Goal: Task Accomplishment & Management: Complete application form

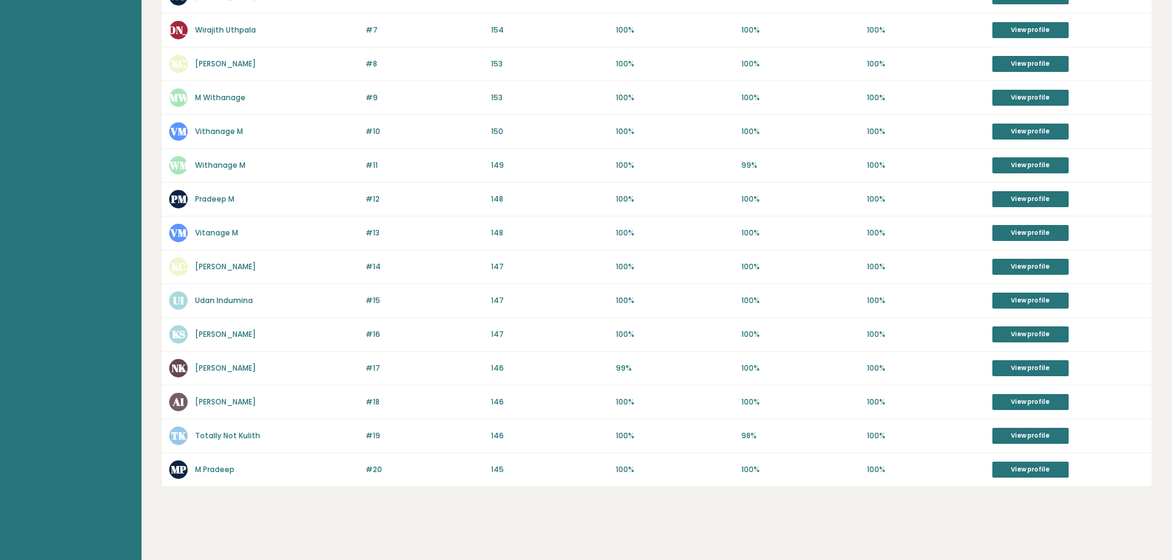
scroll to position [483, 0]
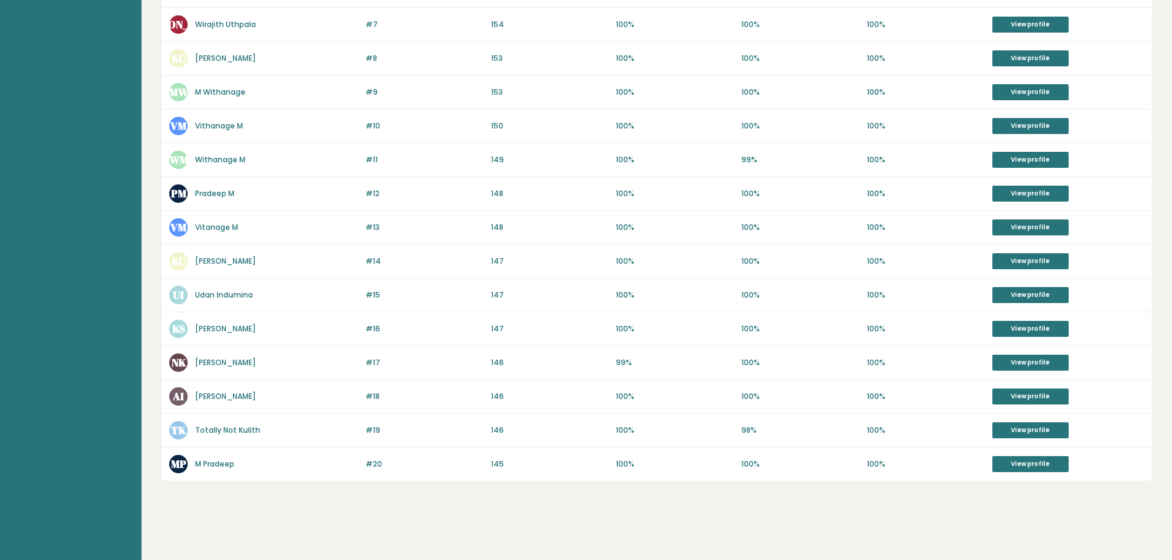
drag, startPoint x: 458, startPoint y: 324, endPoint x: 149, endPoint y: 332, distance: 308.9
click at [151, 332] on div "Highest IQ scores in Sri Lanka Country statistics Country Sri Lanka Population …" at bounding box center [656, 38] width 1030 height 1043
click at [149, 332] on div "Highest IQ scores in Sri Lanka Country statistics Country Sri Lanka Population …" at bounding box center [656, 38] width 1030 height 1043
click at [221, 469] on link "M Pradeep" at bounding box center [214, 464] width 39 height 10
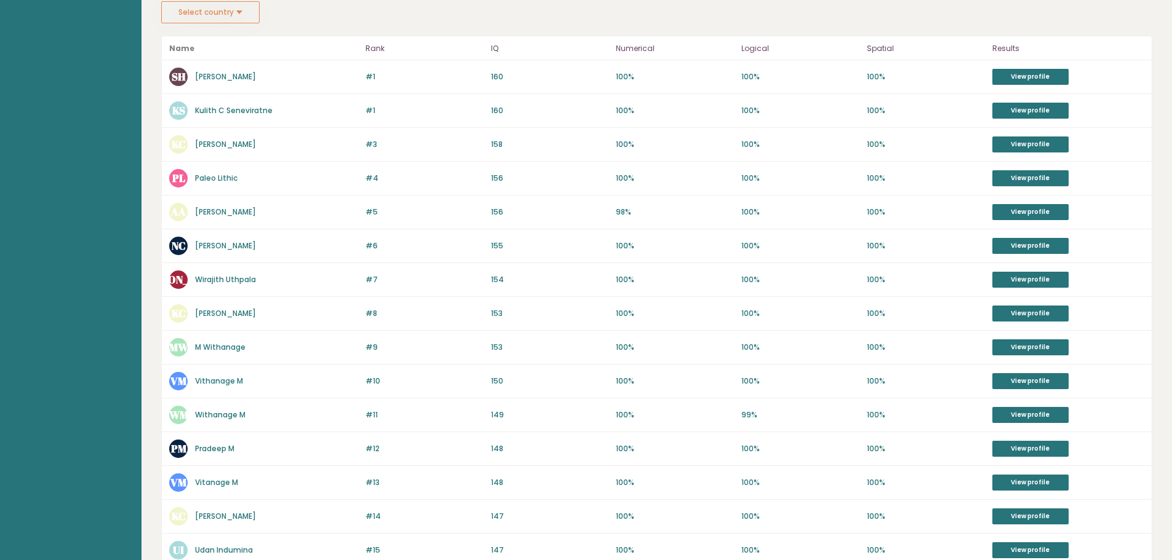
scroll to position [175, 0]
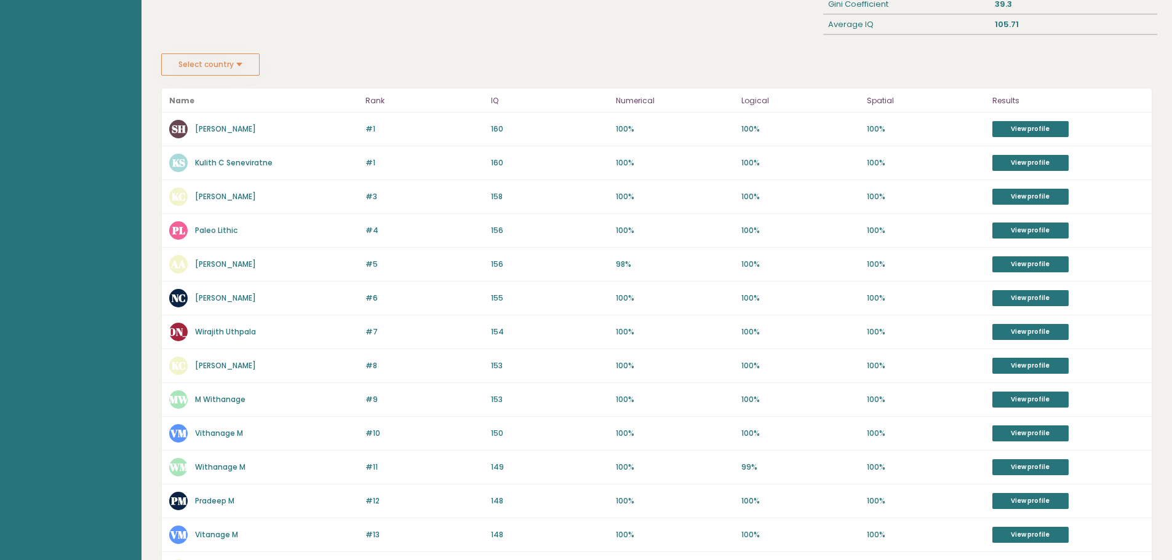
click at [246, 126] on link "Sasitha Hasaranga" at bounding box center [225, 129] width 61 height 10
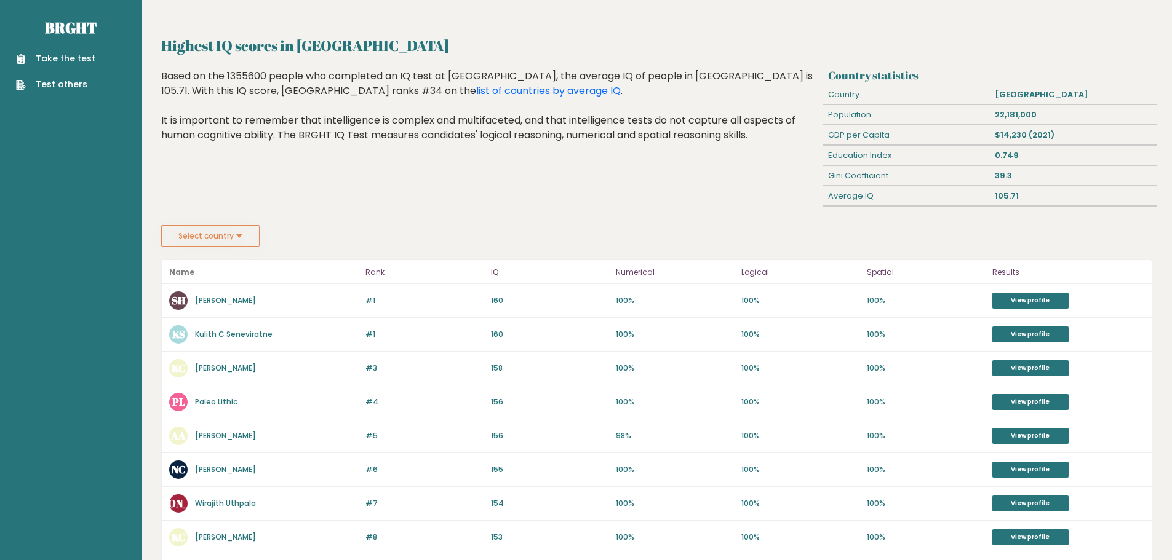
scroll to position [0, 0]
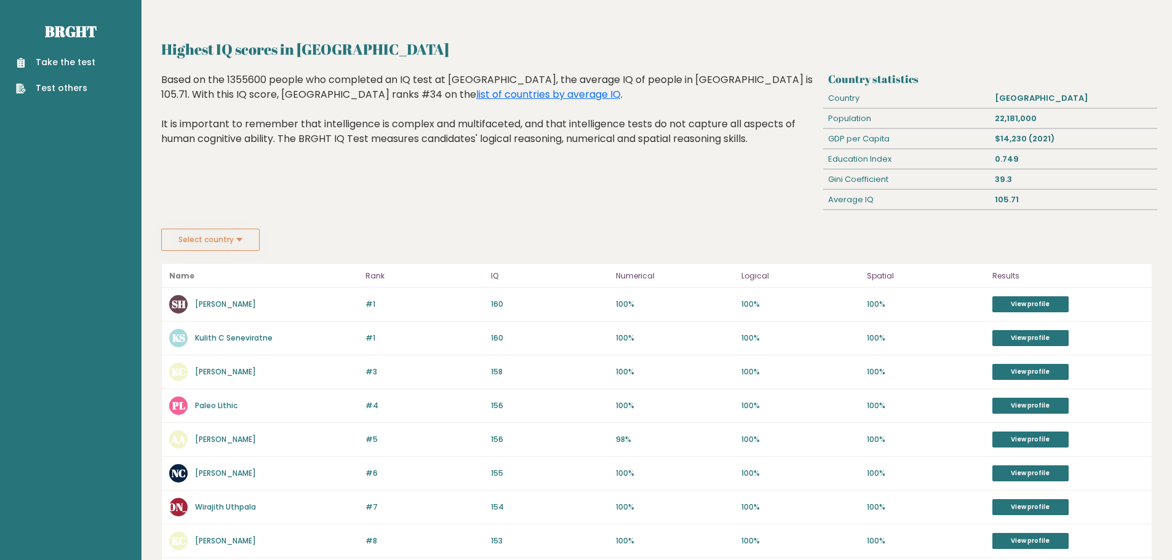
click at [236, 233] on button "Select country" at bounding box center [210, 240] width 98 height 22
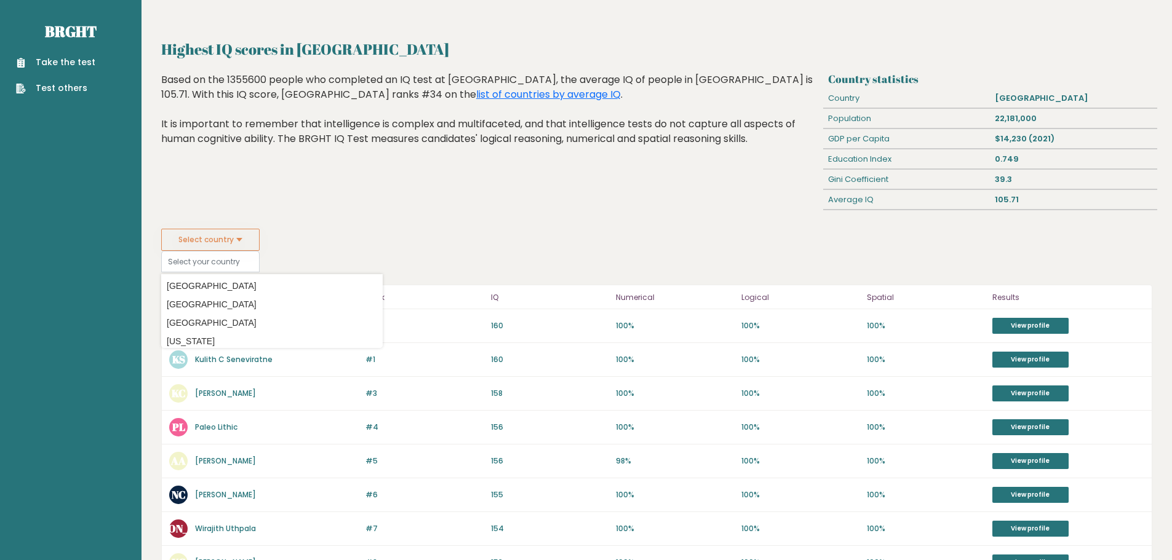
click at [347, 234] on fieldset "Select country Country Afghanistan Albania Algeria American Samoa Andorra Angol…" at bounding box center [271, 251] width 221 height 44
click at [458, 239] on div "Select country Country Afghanistan Albania Algeria American Samoa Andorra Angol…" at bounding box center [656, 251] width 991 height 44
click at [537, 314] on div "#1 SH Sasitha Hasaranga 160 #1 160 100% 100% 100% View profile" at bounding box center [657, 326] width 990 height 34
drag, startPoint x: 1003, startPoint y: 140, endPoint x: 1125, endPoint y: 146, distance: 122.6
click at [1043, 144] on div "$14,230 (2021)" at bounding box center [1073, 139] width 167 height 20
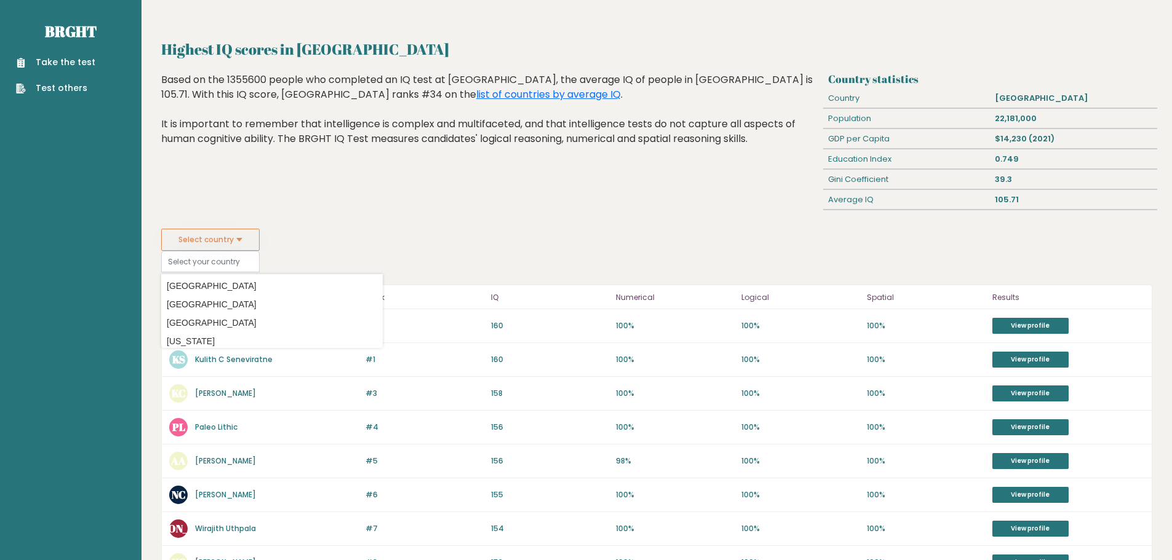
click at [1126, 146] on div "$14,230 (2021)" at bounding box center [1073, 139] width 167 height 20
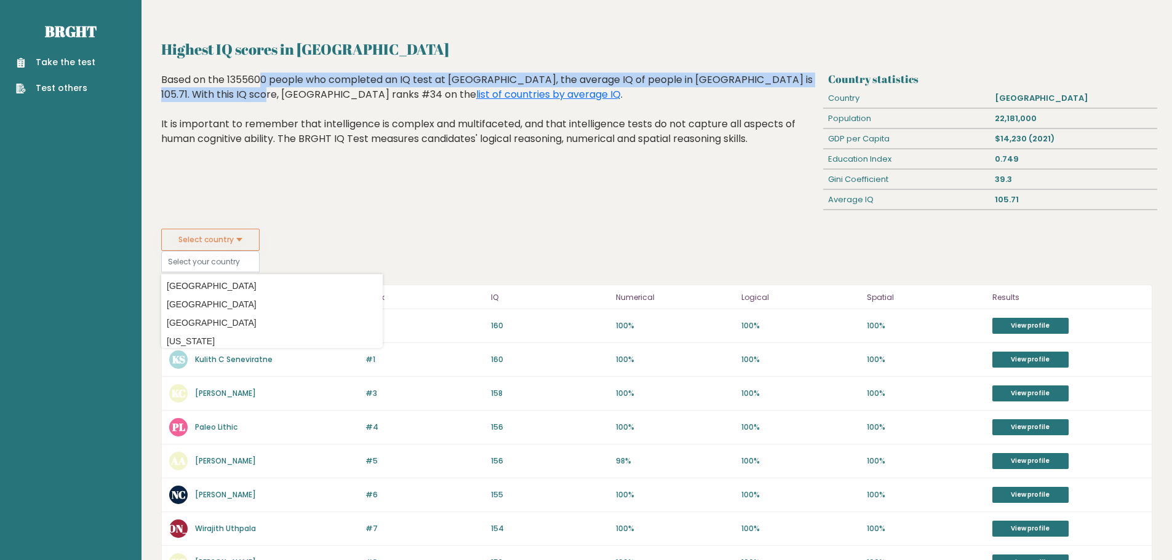
drag, startPoint x: 805, startPoint y: 76, endPoint x: 183, endPoint y: 72, distance: 621.4
click at [183, 72] on div "Highest IQ scores in Sri Lanka Country statistics Country Sri Lanka Population …" at bounding box center [656, 512] width 991 height 948
drag, startPoint x: 191, startPoint y: 83, endPoint x: 799, endPoint y: 69, distance: 608.0
click at [799, 69] on div "Highest IQ scores in Sri Lanka Country statistics Country Sri Lanka Population …" at bounding box center [656, 512] width 991 height 948
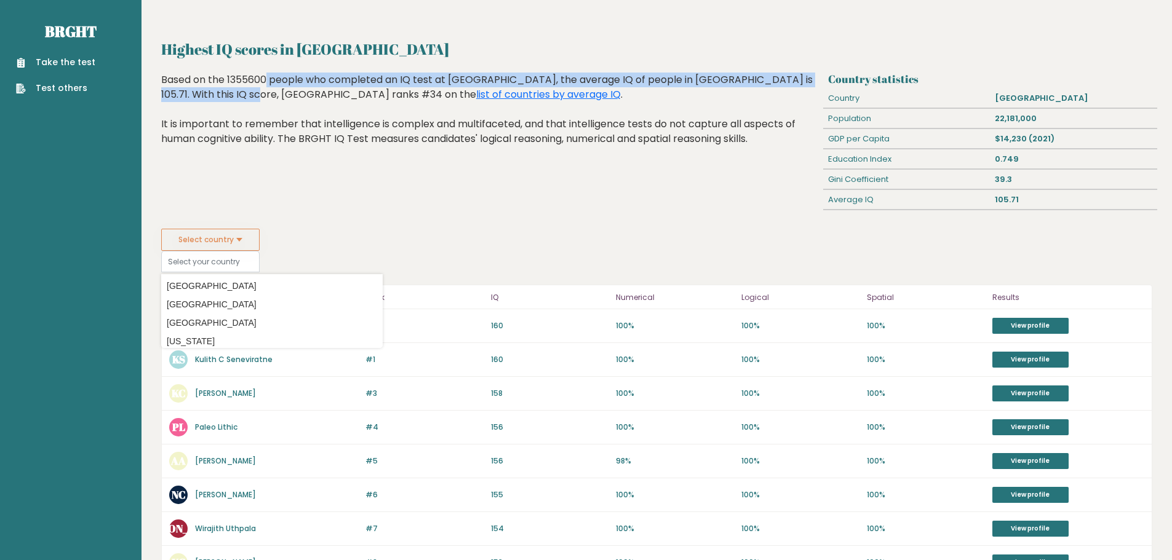
click at [799, 68] on div "Highest IQ scores in Sri Lanka Country statistics Country Sri Lanka Population …" at bounding box center [656, 512] width 991 height 948
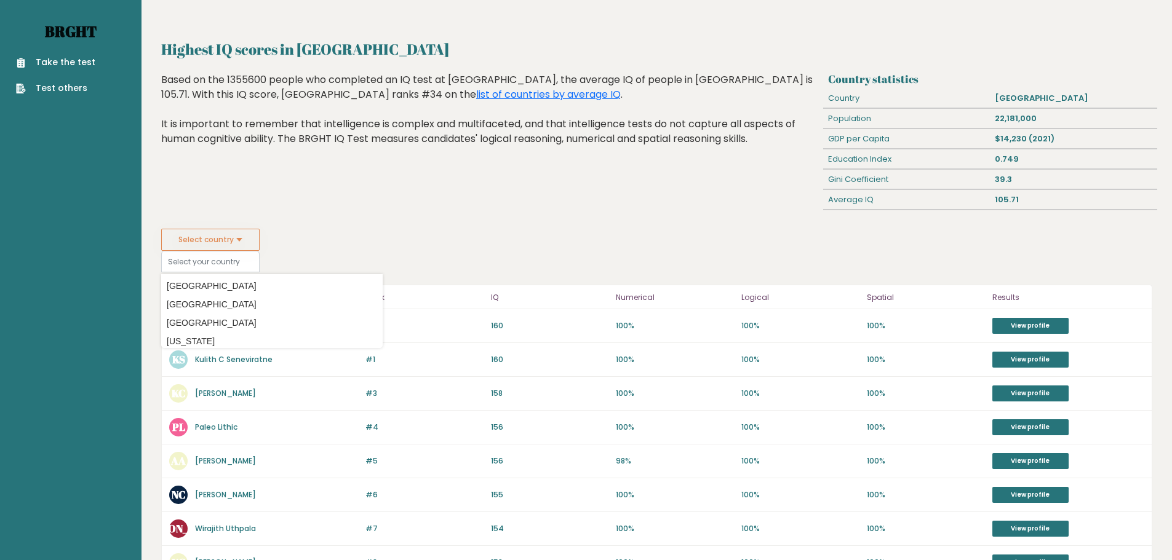
click at [58, 29] on link "Brght" at bounding box center [71, 32] width 52 height 20
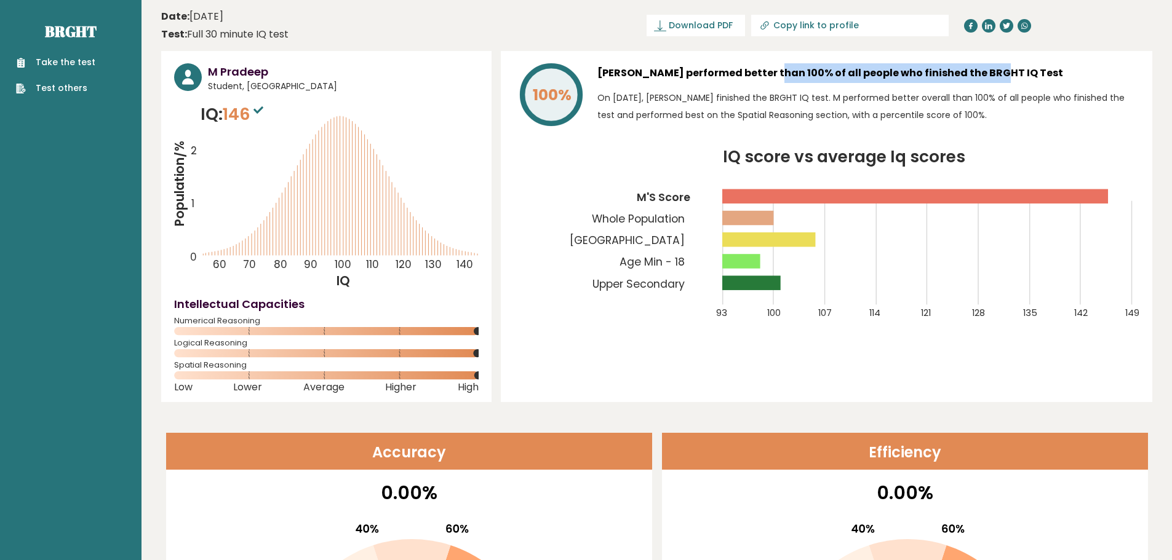
drag, startPoint x: 737, startPoint y: 70, endPoint x: 941, endPoint y: 78, distance: 203.8
click at [941, 78] on h3 "M Pradeep performed better than 100% of all people who finished the BRGHT IQ Te…" at bounding box center [868, 73] width 542 height 20
click at [70, 68] on link "Take the test" at bounding box center [55, 62] width 79 height 13
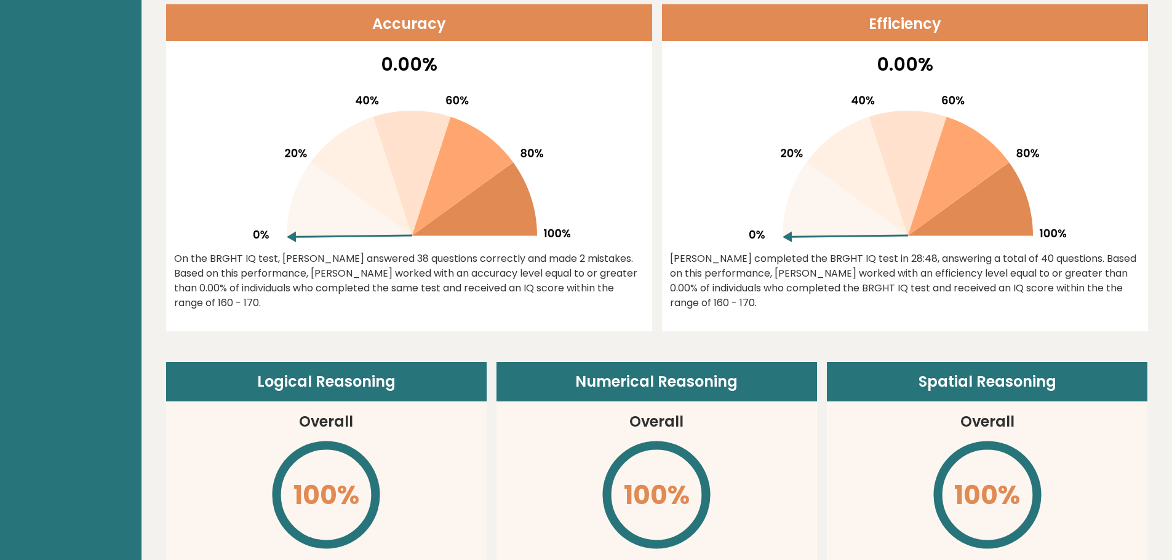
scroll to position [431, 0]
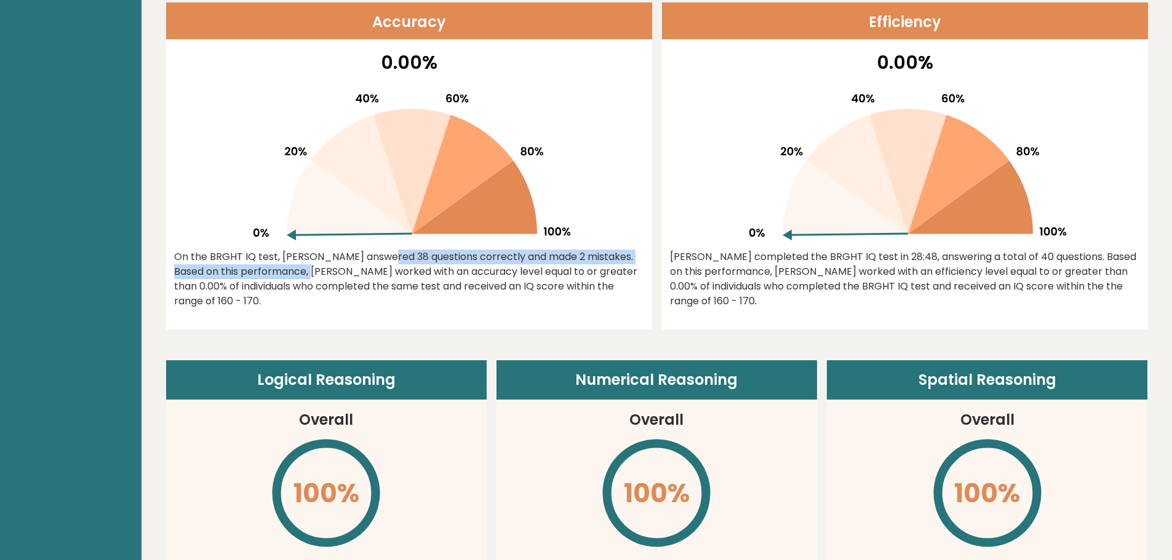
drag, startPoint x: 294, startPoint y: 317, endPoint x: 341, endPoint y: 271, distance: 65.7
click at [341, 271] on div "On the BRGHT IQ test, Sasitha Hasaranga answered 38 questions correctly and mad…" at bounding box center [409, 279] width 470 height 59
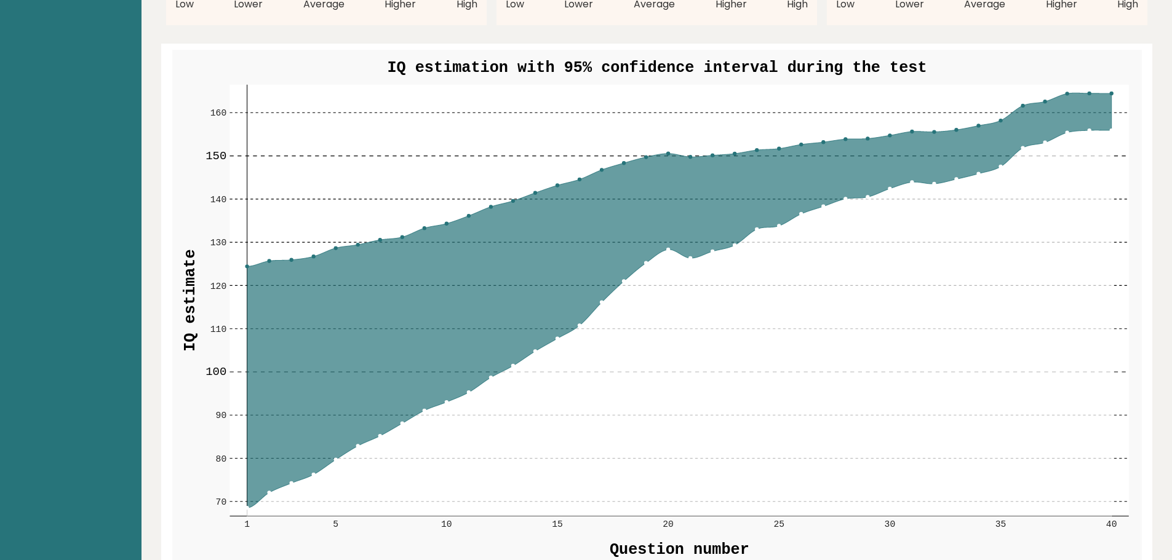
scroll to position [1230, 0]
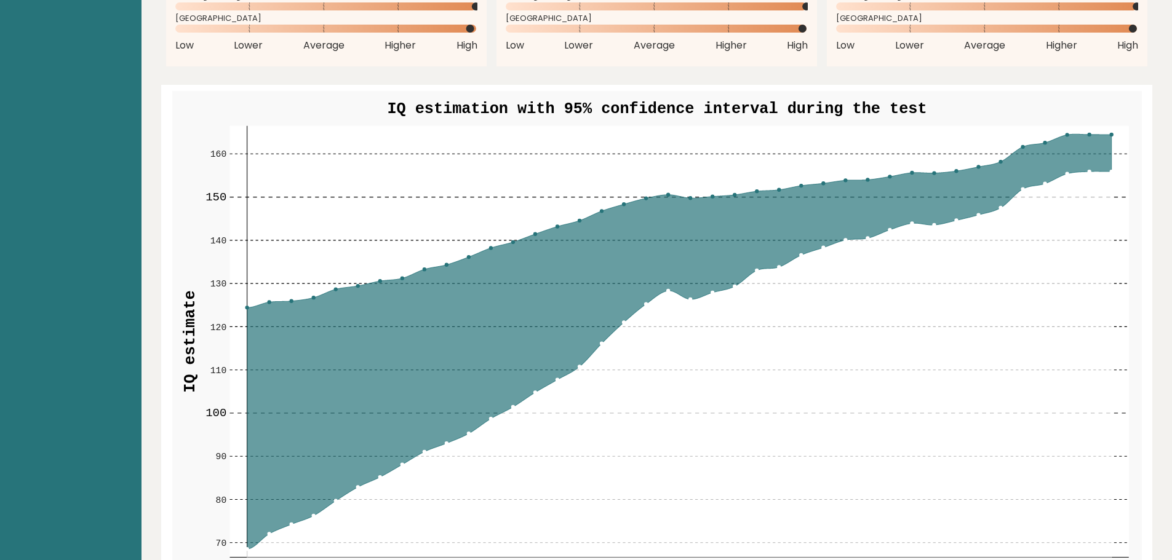
drag, startPoint x: 427, startPoint y: 103, endPoint x: 607, endPoint y: 105, distance: 180.3
click at [607, 105] on text "IQ estimation with 95% confidence interval during the test" at bounding box center [657, 109] width 540 height 18
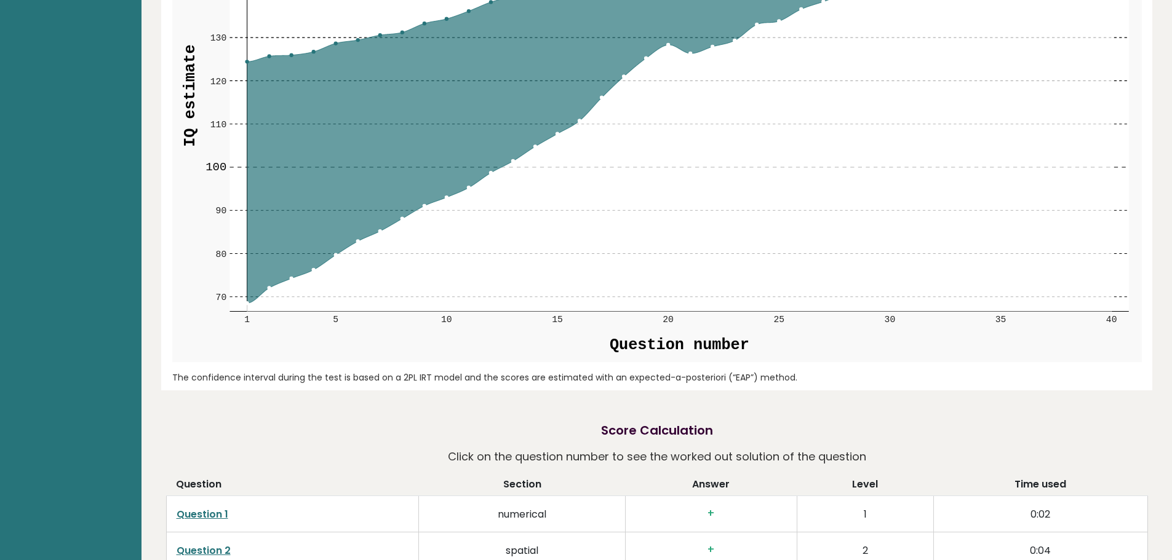
scroll to position [1846, 0]
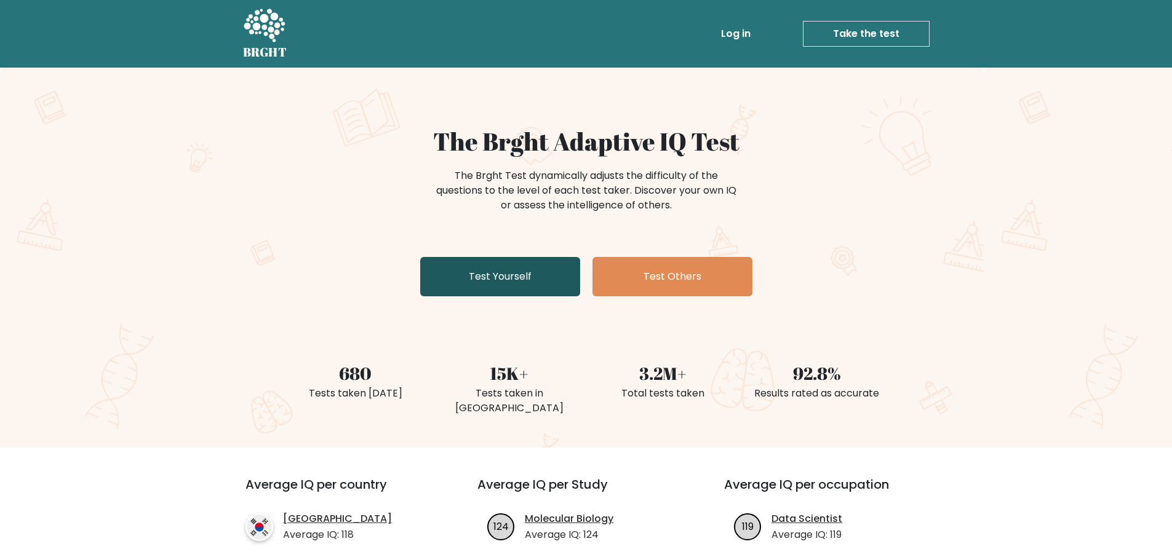
click at [520, 287] on link "Test Yourself" at bounding box center [500, 276] width 160 height 39
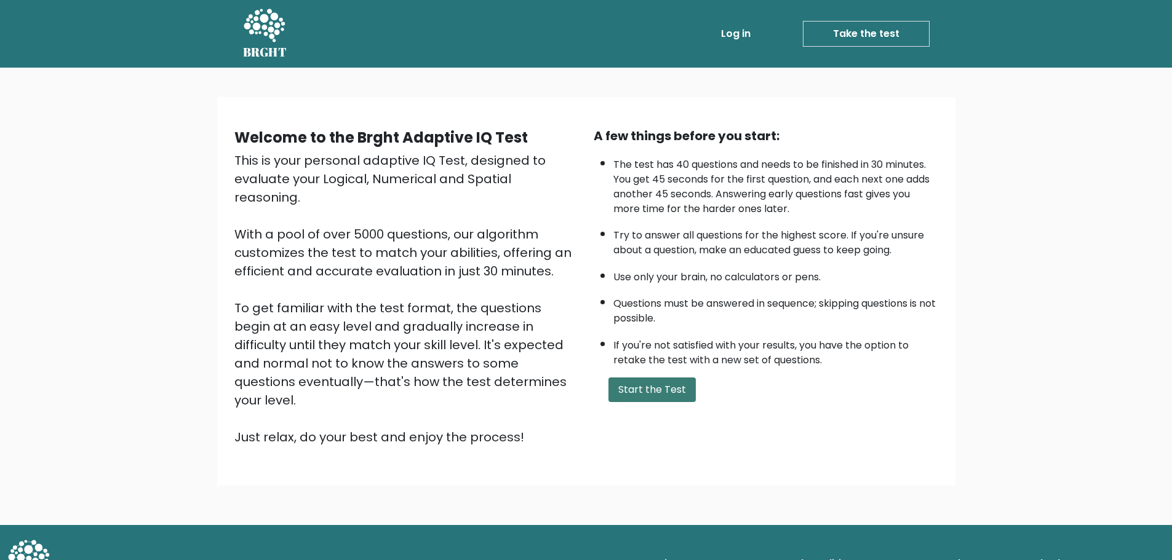
click at [654, 384] on button "Start the Test" at bounding box center [651, 390] width 87 height 25
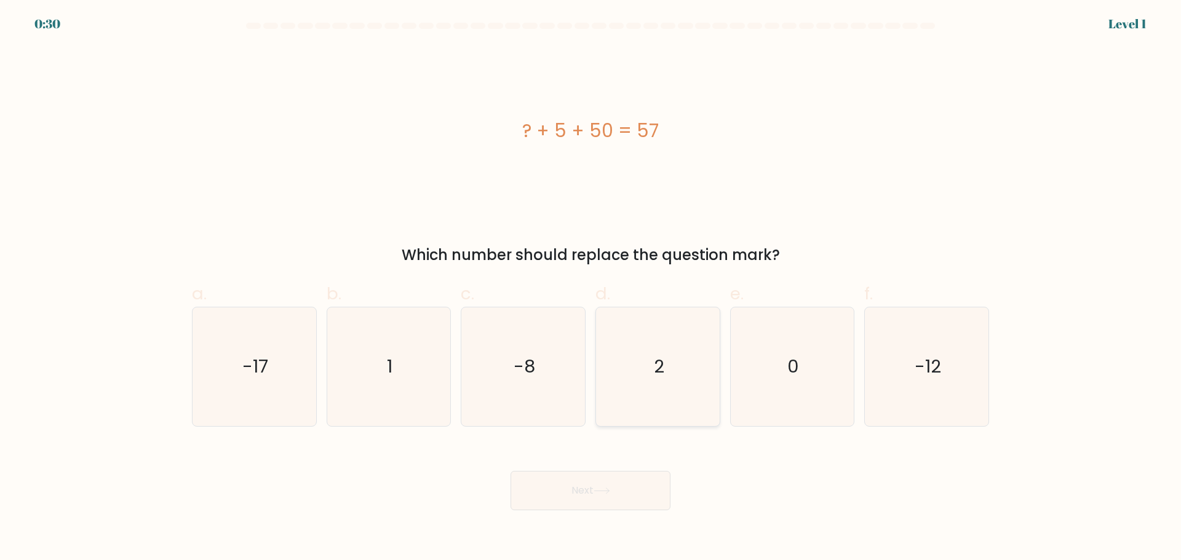
click at [649, 353] on icon "2" at bounding box center [658, 367] width 119 height 119
click at [591, 289] on input "d. 2" at bounding box center [591, 285] width 1 height 8
radio input "true"
click at [658, 502] on button "Next" at bounding box center [591, 490] width 160 height 39
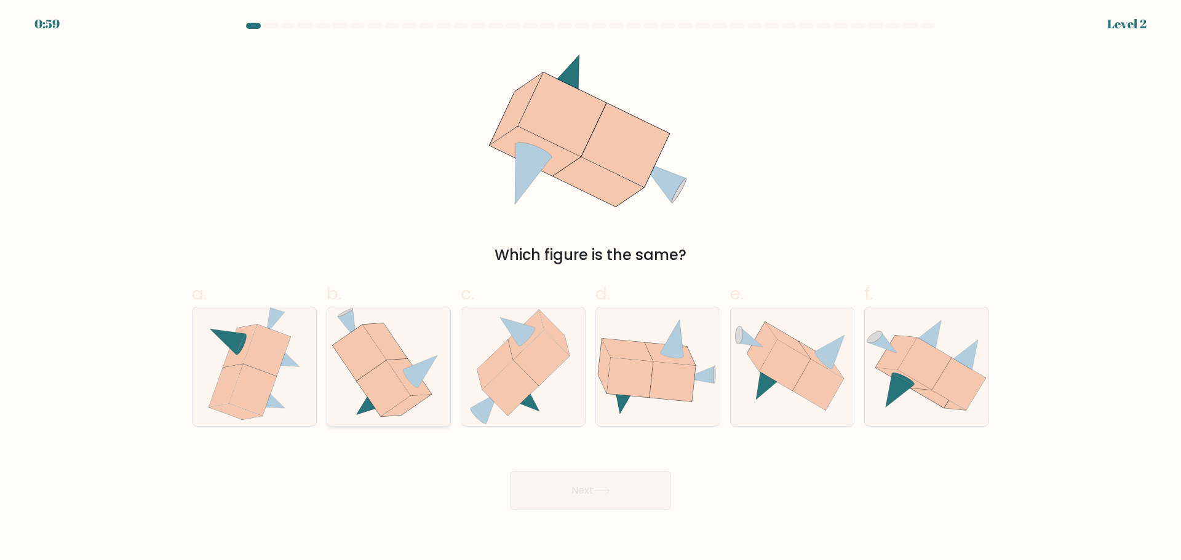
click at [417, 351] on icon at bounding box center [389, 367] width 114 height 119
click at [591, 289] on input "b." at bounding box center [591, 285] width 1 height 8
radio input "true"
click at [573, 503] on button "Next" at bounding box center [591, 490] width 160 height 39
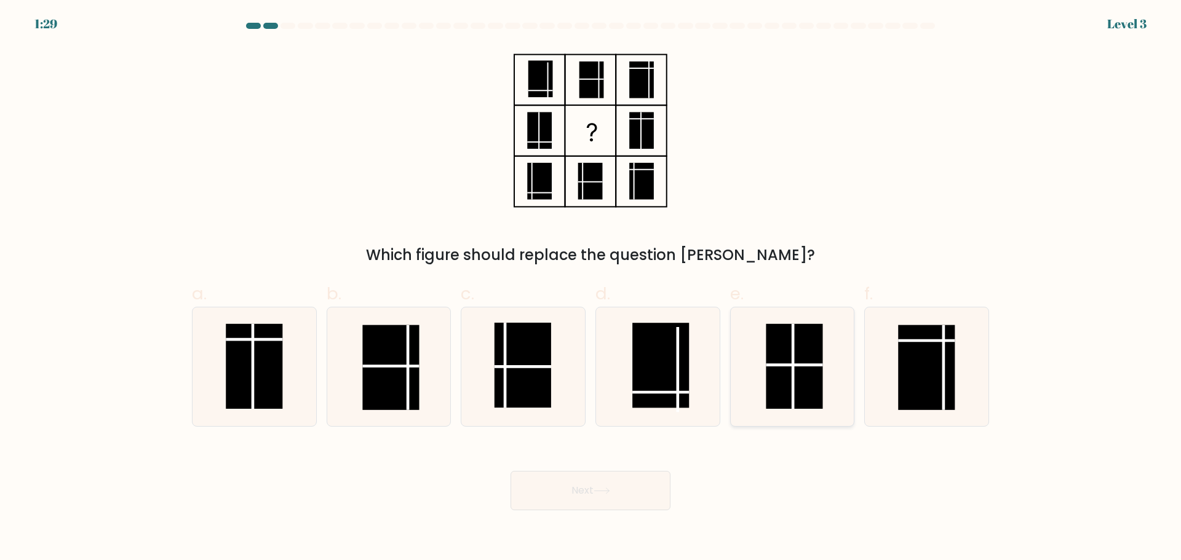
click at [802, 357] on rect at bounding box center [795, 366] width 57 height 85
click at [591, 289] on input "e." at bounding box center [591, 285] width 1 height 8
radio input "true"
click at [645, 487] on button "Next" at bounding box center [591, 490] width 160 height 39
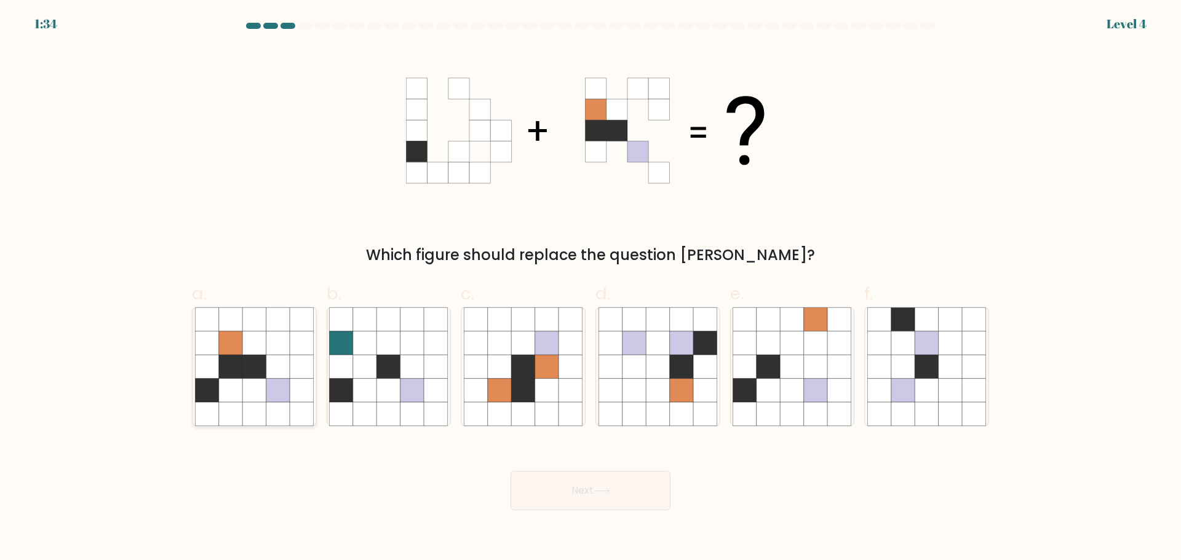
click at [289, 346] on icon at bounding box center [277, 342] width 23 height 23
click at [591, 289] on input "a." at bounding box center [591, 285] width 1 height 8
radio input "true"
click at [570, 502] on button "Next" at bounding box center [591, 490] width 160 height 39
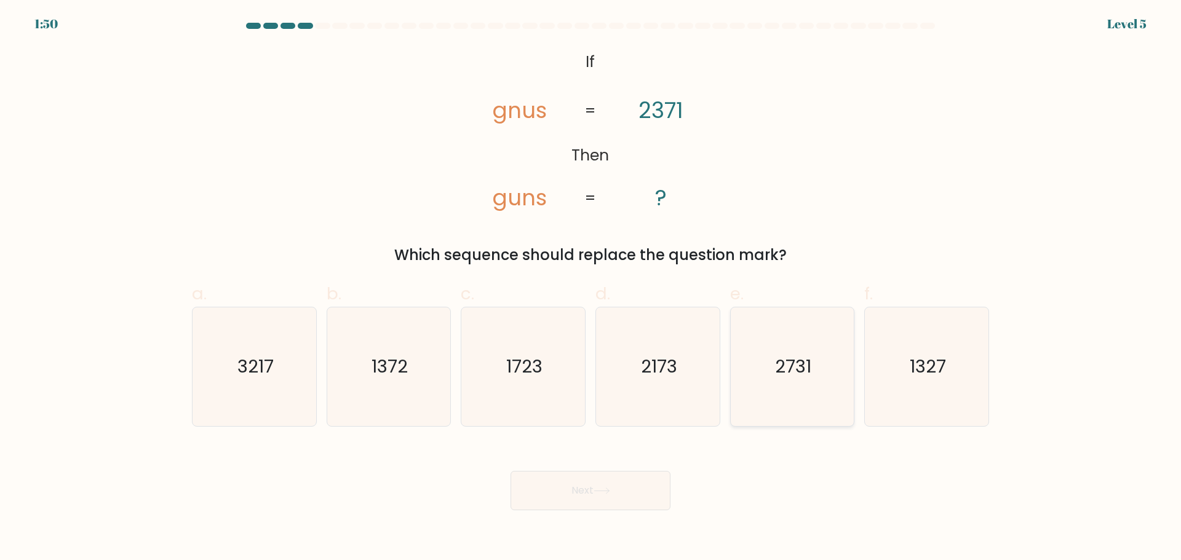
click at [815, 402] on icon "2731" at bounding box center [792, 367] width 119 height 119
click at [591, 289] on input "e. 2731" at bounding box center [591, 285] width 1 height 8
radio input "true"
click at [658, 484] on button "Next" at bounding box center [591, 490] width 160 height 39
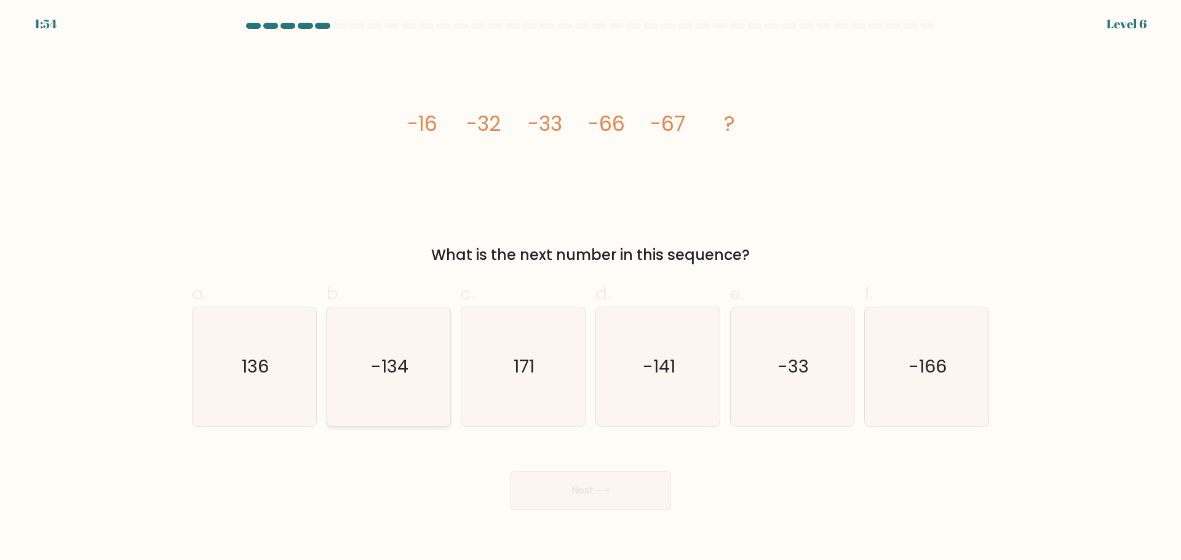
click at [400, 384] on icon "-134" at bounding box center [388, 367] width 119 height 119
click at [591, 289] on input "b. -134" at bounding box center [591, 285] width 1 height 8
radio input "true"
click at [641, 496] on button "Next" at bounding box center [591, 490] width 160 height 39
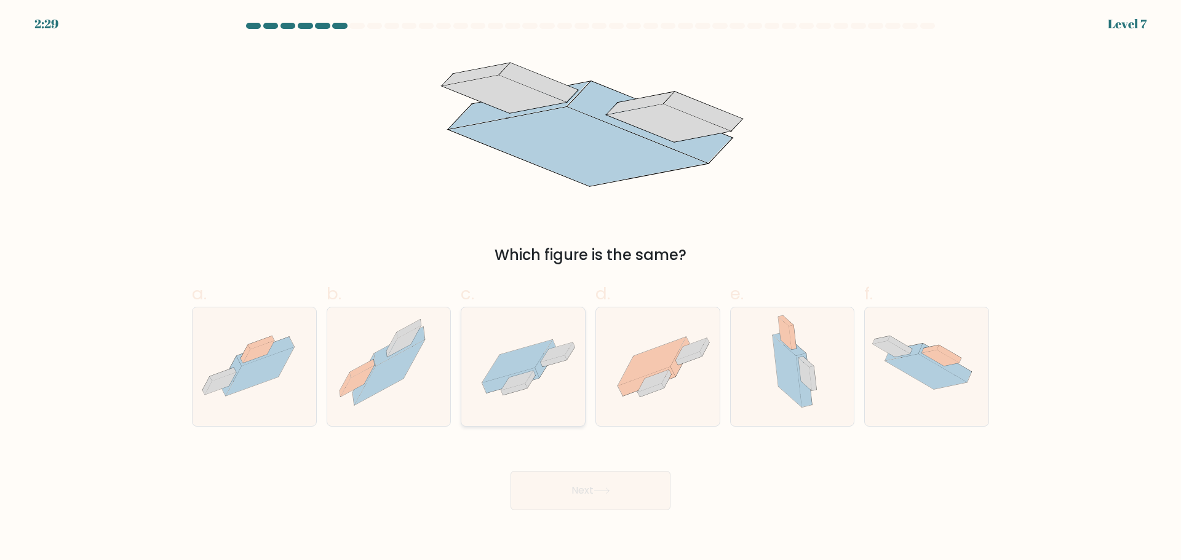
drag, startPoint x: 542, startPoint y: 394, endPoint x: 557, endPoint y: 414, distance: 25.0
click at [546, 399] on icon at bounding box center [523, 367] width 124 height 86
click at [591, 289] on input "c." at bounding box center [591, 285] width 1 height 8
radio input "true"
click at [629, 495] on button "Next" at bounding box center [591, 490] width 160 height 39
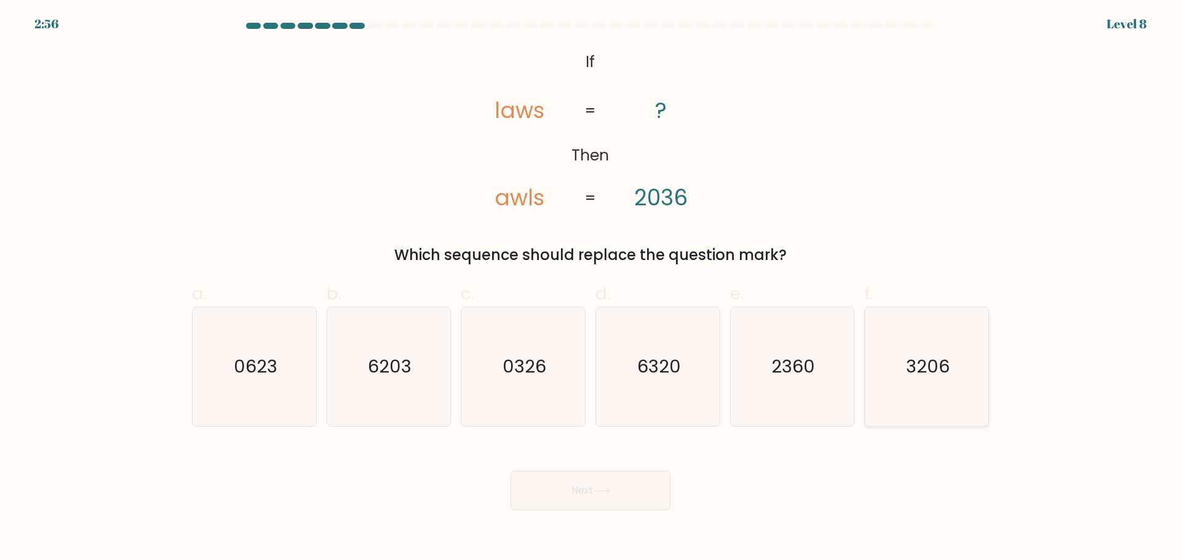
click at [933, 346] on icon "3206" at bounding box center [926, 367] width 119 height 119
click at [591, 289] on input "f. 3206" at bounding box center [591, 285] width 1 height 8
radio input "true"
click at [628, 485] on button "Next" at bounding box center [591, 490] width 160 height 39
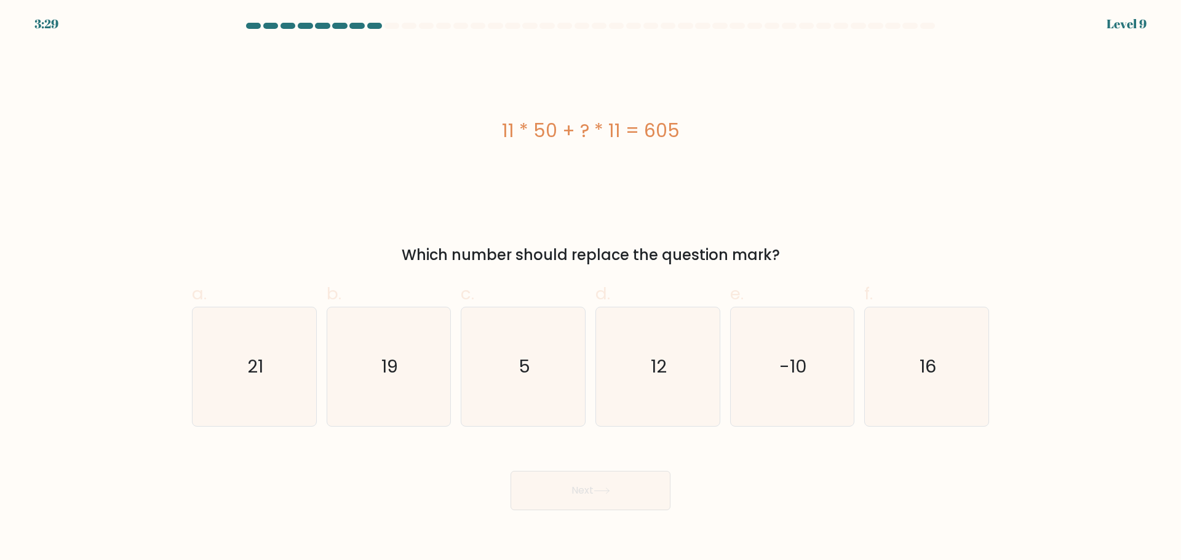
drag, startPoint x: 477, startPoint y: 258, endPoint x: 757, endPoint y: 259, distance: 280.5
click at [713, 263] on div "Which number should replace the question mark?" at bounding box center [590, 255] width 783 height 22
click at [785, 257] on div "Which number should replace the question mark?" at bounding box center [590, 255] width 783 height 22
click at [521, 389] on icon "5" at bounding box center [523, 367] width 119 height 119
click at [591, 289] on input "c. 5" at bounding box center [591, 285] width 1 height 8
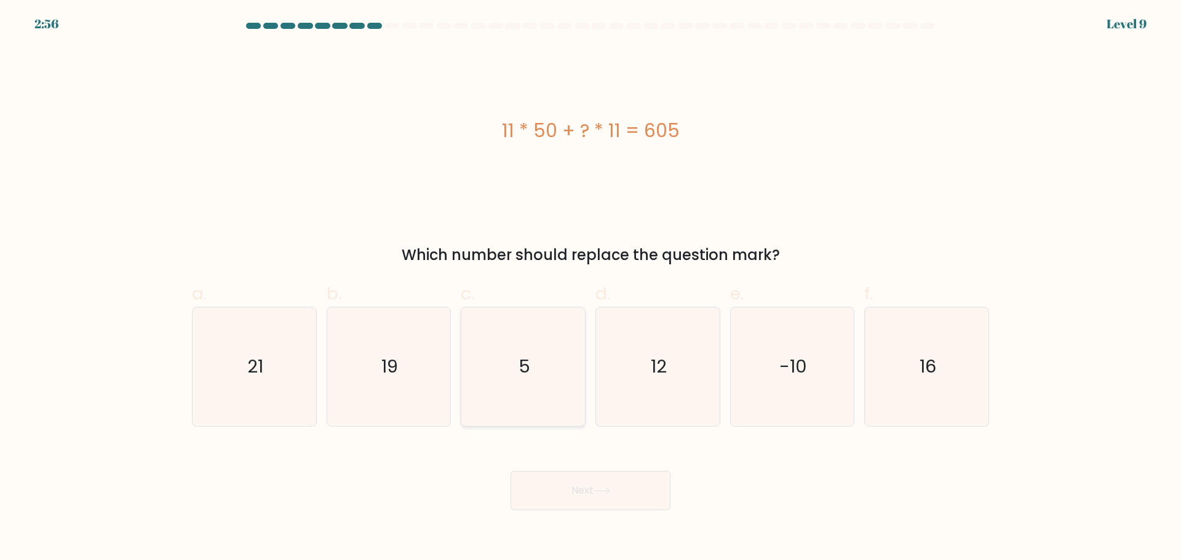
radio input "true"
click at [616, 492] on button "Next" at bounding box center [591, 490] width 160 height 39
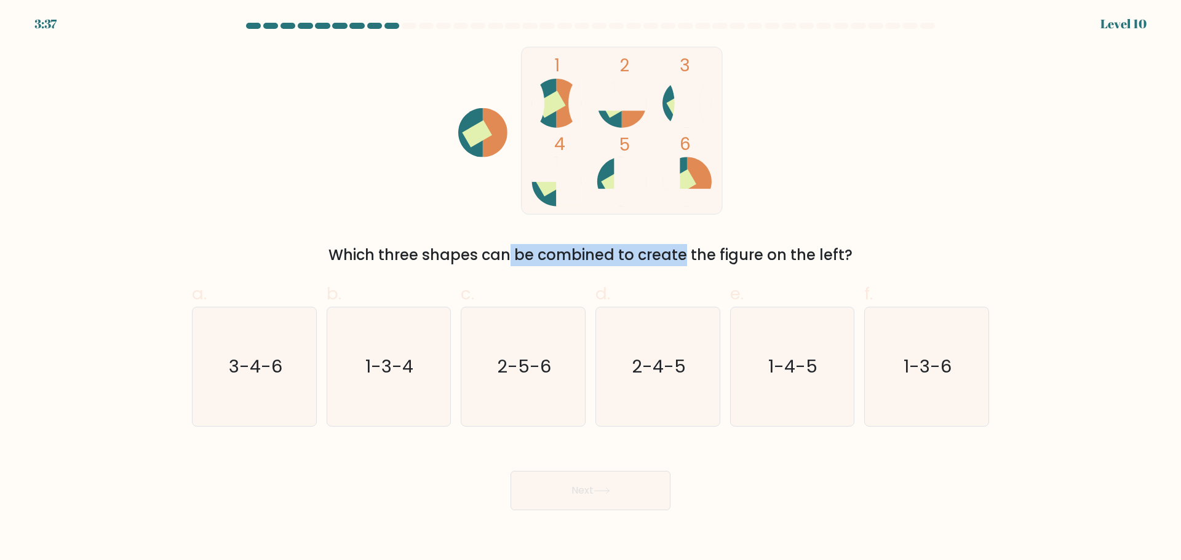
drag, startPoint x: 420, startPoint y: 256, endPoint x: 604, endPoint y: 257, distance: 183.3
click at [589, 257] on div "Which three shapes can be combined to create the figure on the left?" at bounding box center [590, 255] width 783 height 22
click at [688, 250] on div "Which three shapes can be combined to create the figure on the left?" at bounding box center [590, 255] width 783 height 22
